Goal: Information Seeking & Learning: Learn about a topic

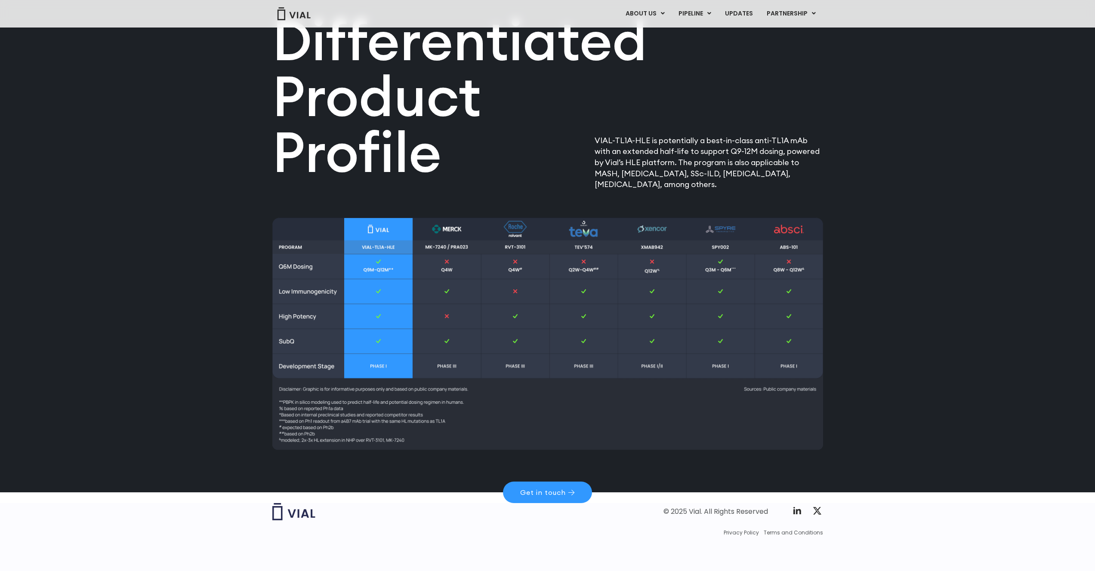
scroll to position [1020, 0]
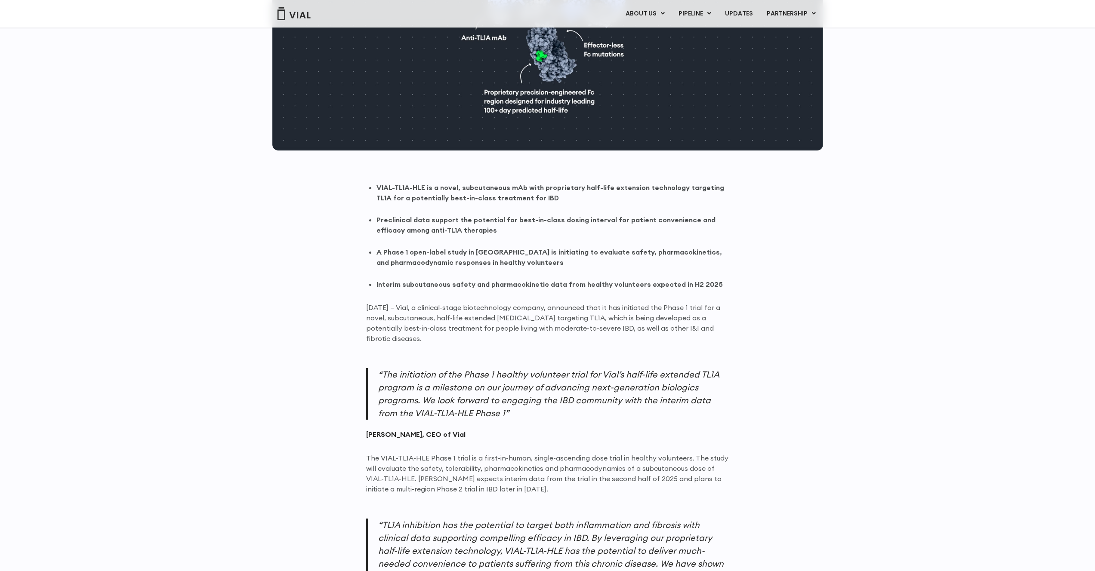
scroll to position [381, 0]
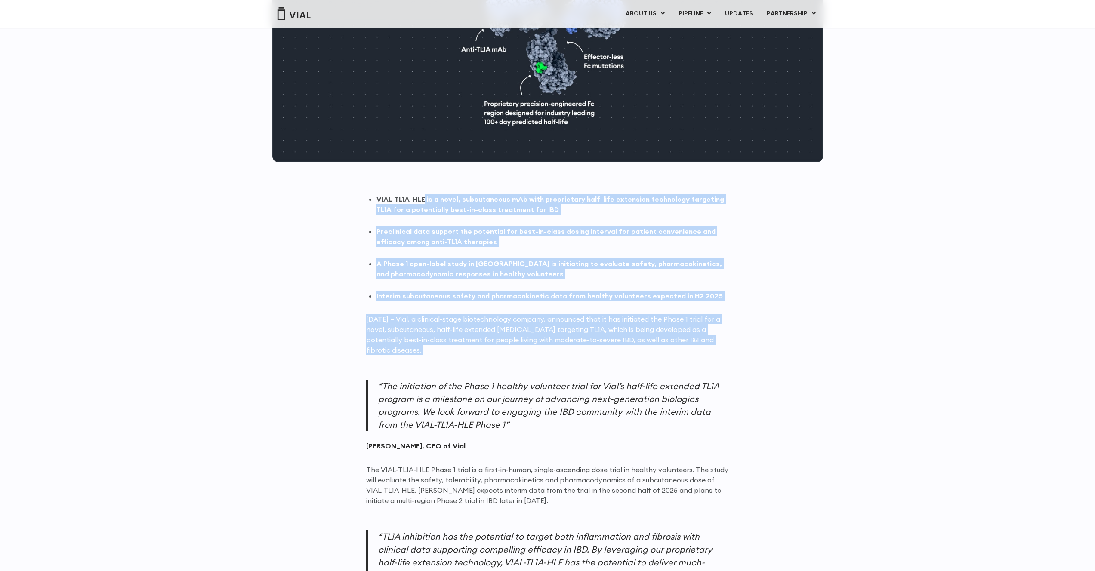
drag, startPoint x: 424, startPoint y: 199, endPoint x: 513, endPoint y: 355, distance: 180.0
click at [520, 342] on p "June 13, 2025 – Vial, a clinical-stage biotechnology company, announced that it…" at bounding box center [547, 334] width 363 height 41
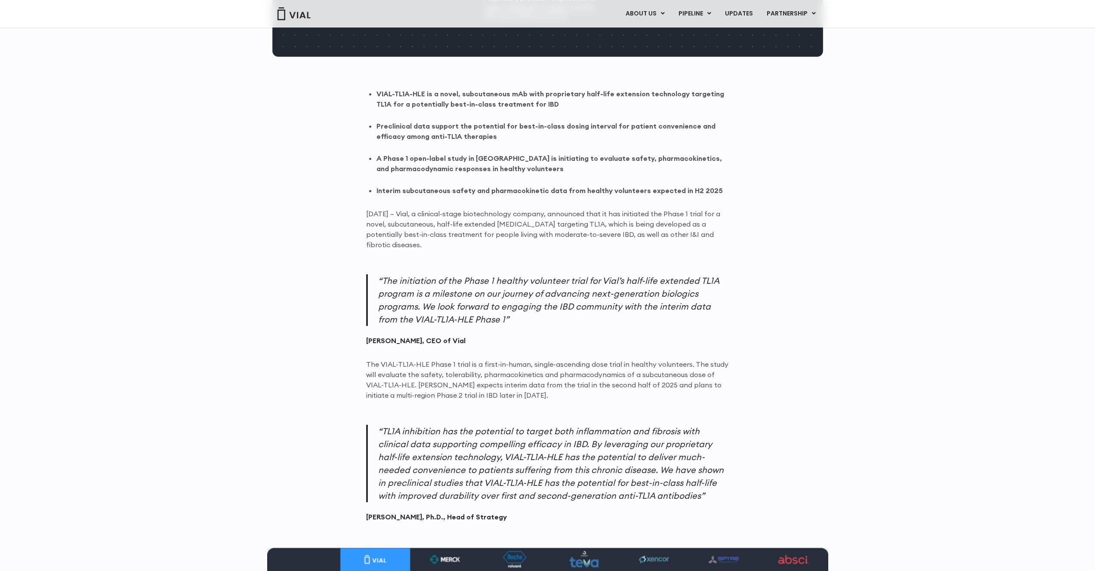
scroll to position [531, 0]
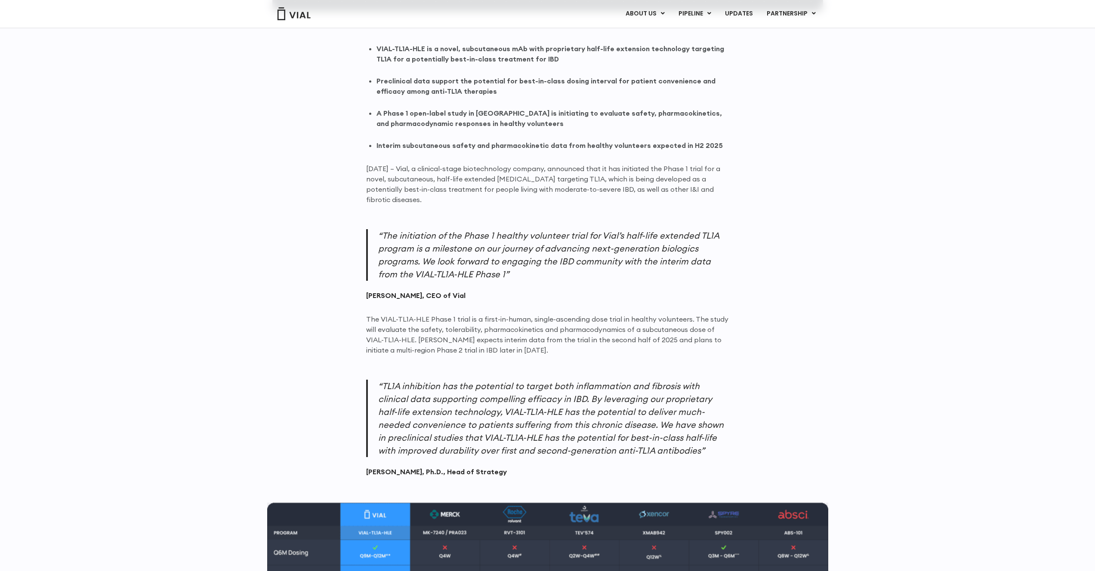
click at [447, 330] on p "The VIAL-TL1A-HLE Phase 1 trial is a first-in-human, single-ascending dose tria…" at bounding box center [547, 334] width 363 height 41
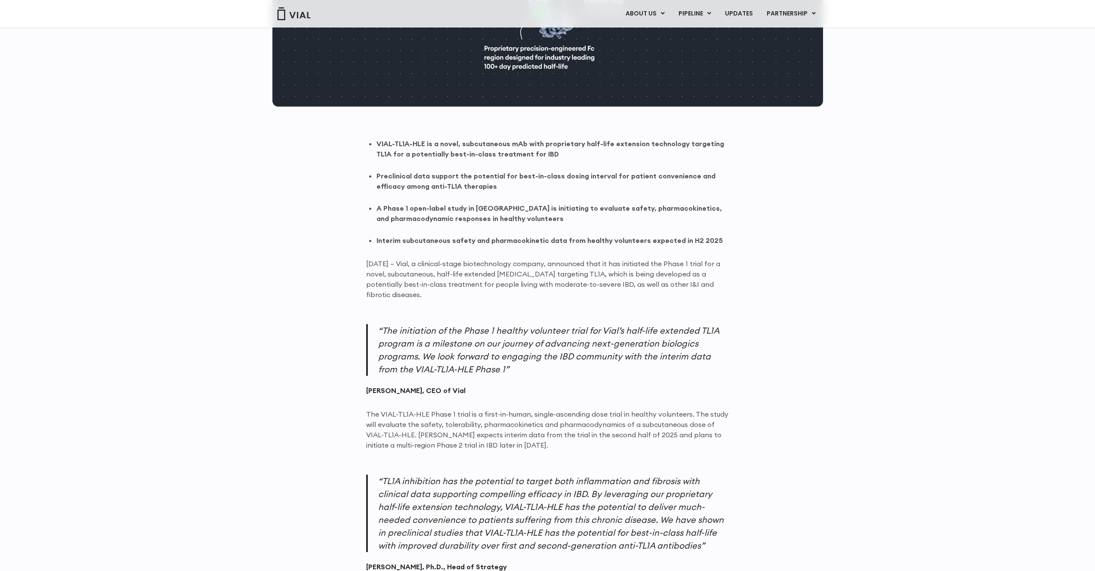
scroll to position [547, 0]
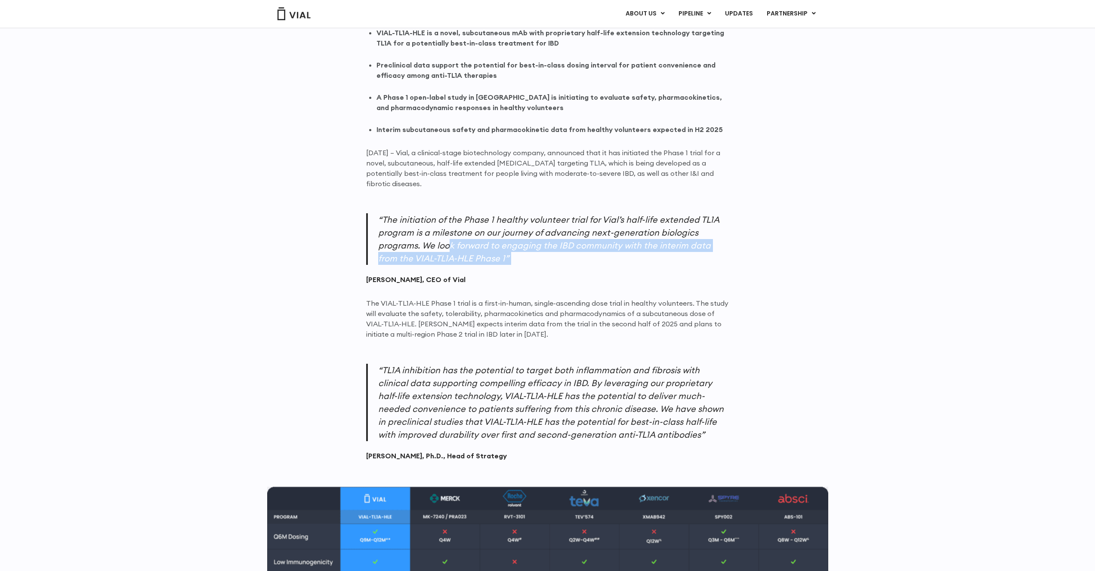
drag, startPoint x: 449, startPoint y: 248, endPoint x: 473, endPoint y: 277, distance: 38.2
click at [471, 276] on blockquote "“The initiation of the Phase 1 healthy volunteer trial for Vial’s half-life ext…" at bounding box center [547, 248] width 363 height 71
drag, startPoint x: 493, startPoint y: 303, endPoint x: 500, endPoint y: 316, distance: 14.4
click at [494, 304] on p "The VIAL-TL1A-HLE Phase 1 trial is a first-in-human, single-ascending dose tria…" at bounding box center [547, 318] width 363 height 41
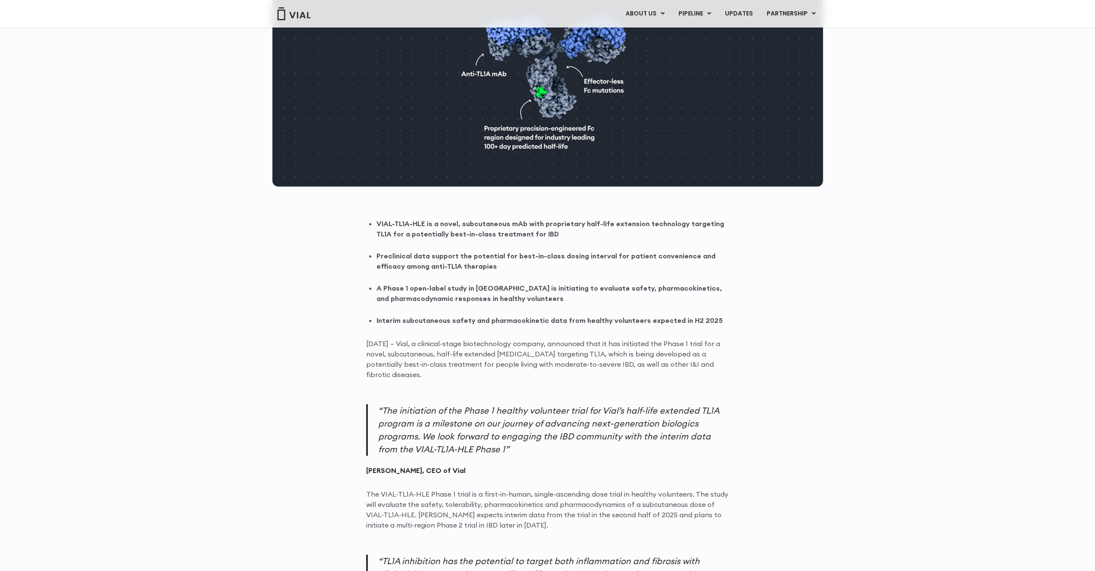
scroll to position [348, 0]
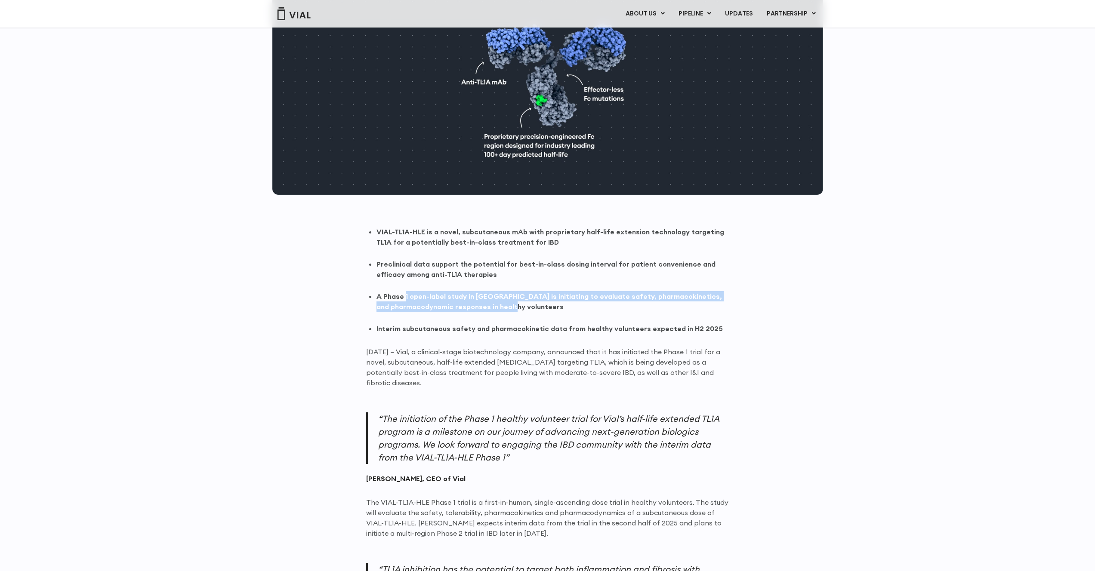
drag, startPoint x: 405, startPoint y: 296, endPoint x: 527, endPoint y: 307, distance: 122.2
click at [527, 307] on strong "A Phase 1 open-label study in Australia is initiating to evaluate safety, pharm…" at bounding box center [548, 301] width 345 height 19
click at [532, 307] on strong "A Phase 1 open-label study in Australia is initiating to evaluate safety, pharm…" at bounding box center [548, 301] width 345 height 19
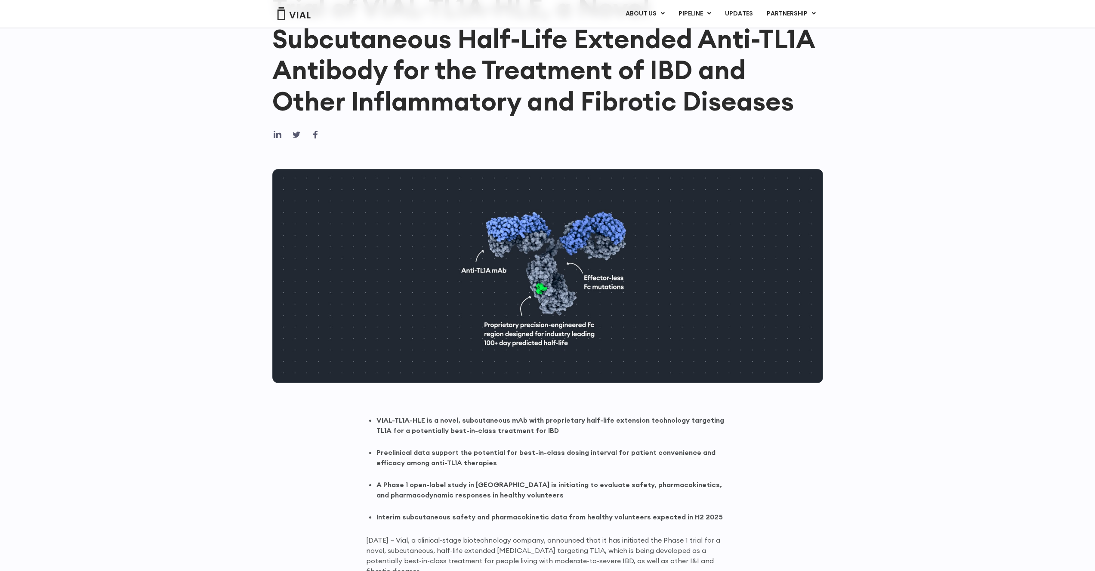
scroll to position [0, 0]
